Goal: Task Accomplishment & Management: Use online tool/utility

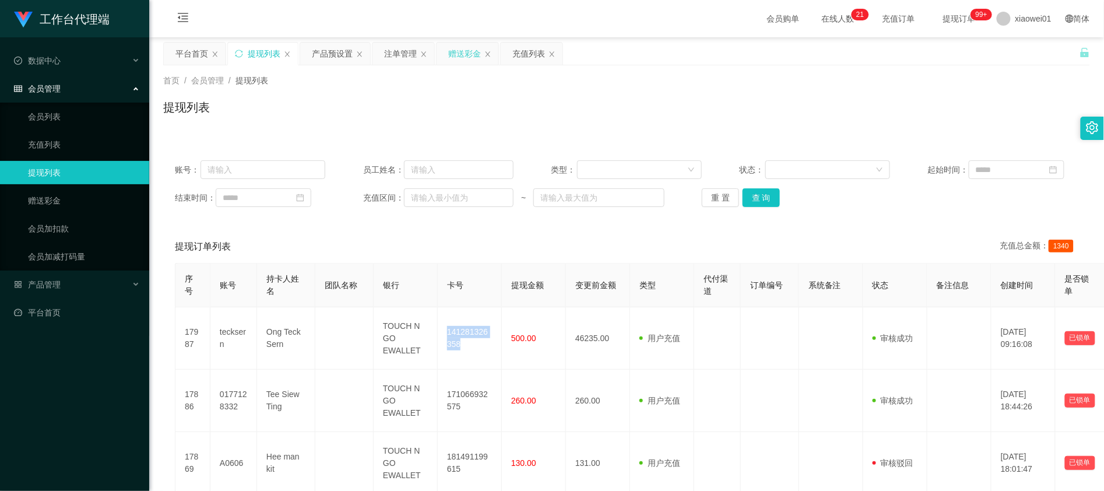
click at [451, 47] on div "赠送彩金" at bounding box center [464, 54] width 33 height 22
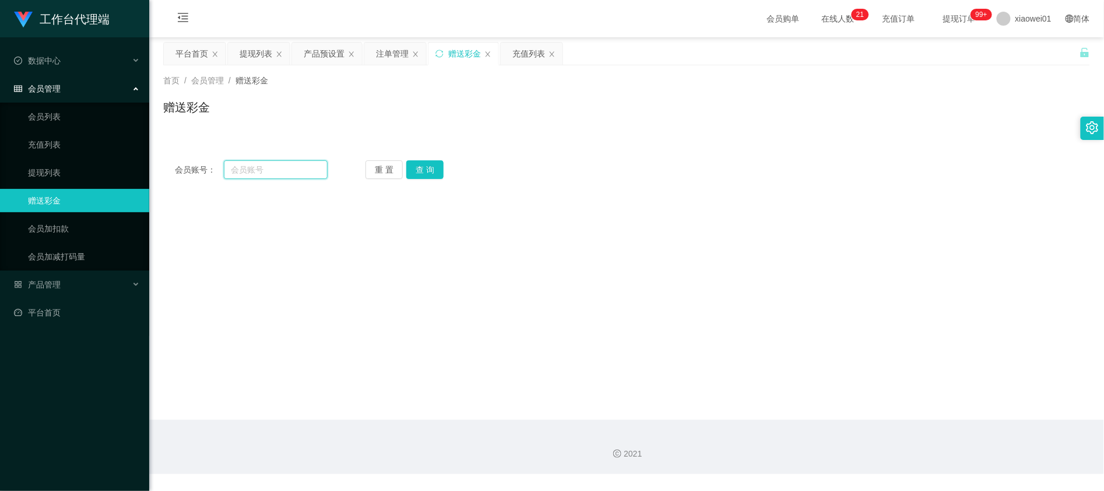
click at [305, 162] on input "text" at bounding box center [276, 169] width 104 height 19
paste input "Kuangzan3027"
type input "Kuangzan3027"
click at [441, 169] on button "查 询" at bounding box center [424, 169] width 37 height 19
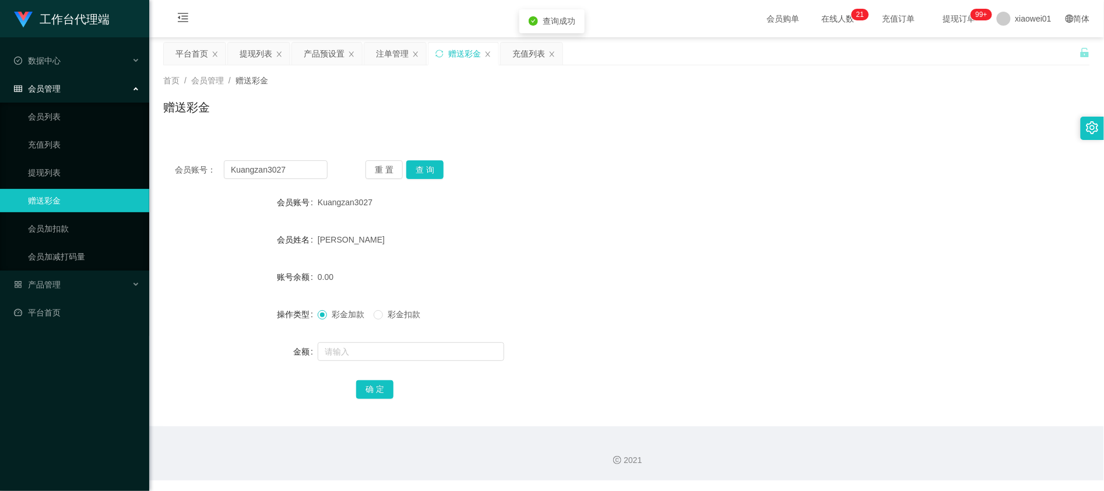
click at [347, 369] on form "会员账号 Kuangzan3027 会员姓名 [PERSON_NAME] SIA 账号余额 0.00 操作类型 彩金加款 彩金扣款 金额 确 定" at bounding box center [626, 296] width 926 height 210
click at [364, 364] on form "会员账号 Kuangzan3027 会员姓名 [PERSON_NAME] SIA 账号余额 0.00 操作类型 彩金加款 彩金扣款 金额 确 定" at bounding box center [626, 296] width 926 height 210
click at [362, 350] on input "text" at bounding box center [411, 351] width 186 height 19
type input "500"
click at [366, 387] on button "确 定" at bounding box center [374, 389] width 37 height 19
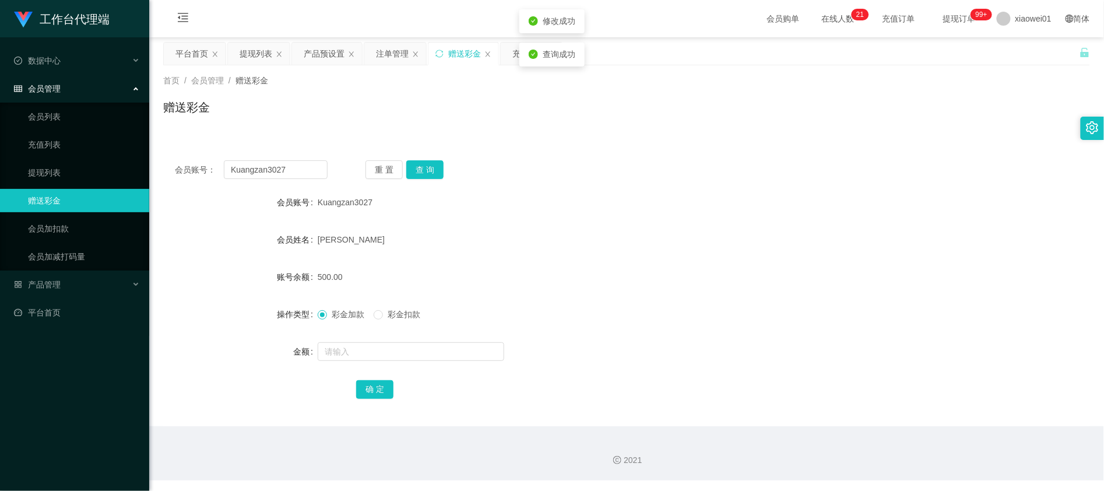
click at [660, 257] on form "会员账号 Kuangzan3027 会员姓名 [PERSON_NAME] SIA 账号余额 500.00 操作类型 彩金加款 彩金扣款 金额 确 定" at bounding box center [626, 296] width 926 height 210
